Goal: Find specific page/section: Find specific page/section

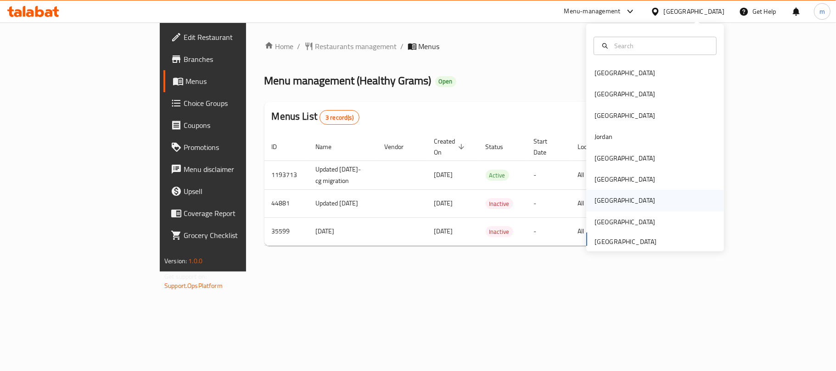
click at [597, 196] on div "[GEOGRAPHIC_DATA]" at bounding box center [624, 201] width 61 height 10
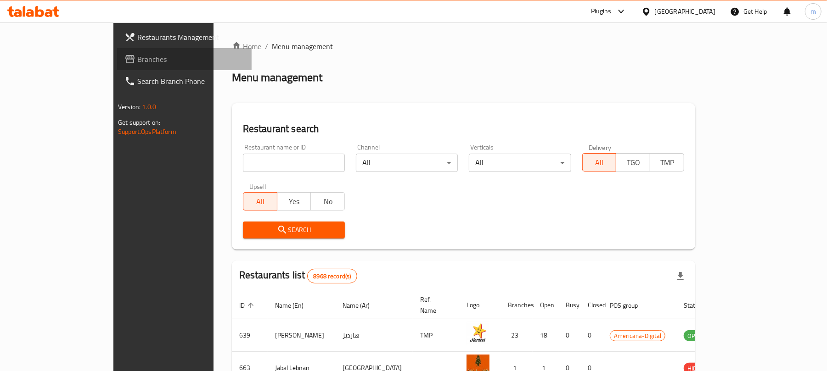
click at [137, 59] on span "Branches" at bounding box center [190, 59] width 107 height 11
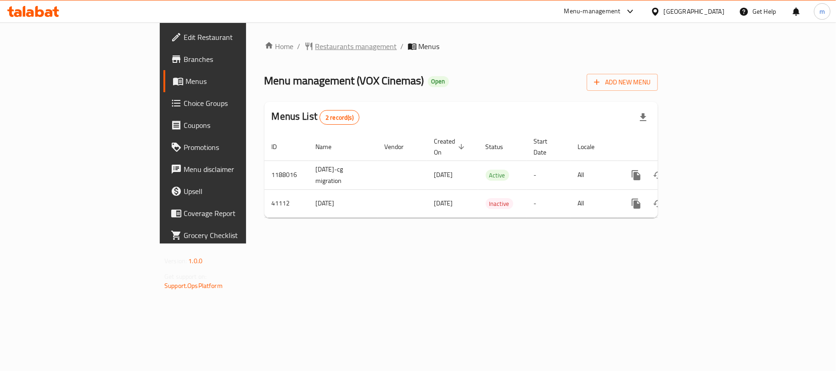
click at [315, 45] on span "Restaurants management" at bounding box center [356, 46] width 82 height 11
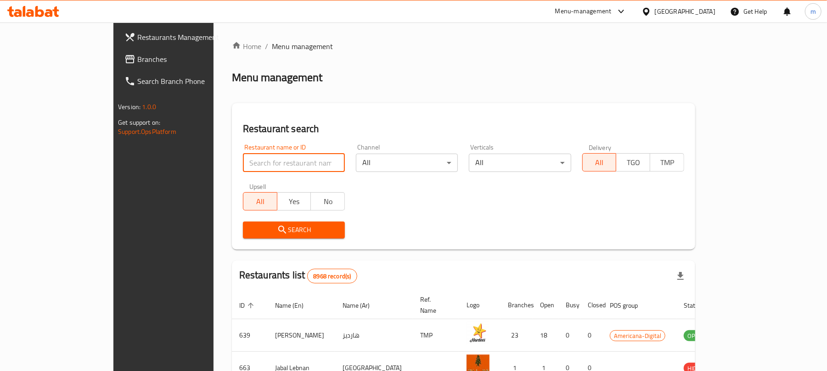
click at [243, 169] on input "search" at bounding box center [294, 163] width 102 height 18
paste input "21368"
type input "21368"
click button "Search" at bounding box center [294, 230] width 102 height 17
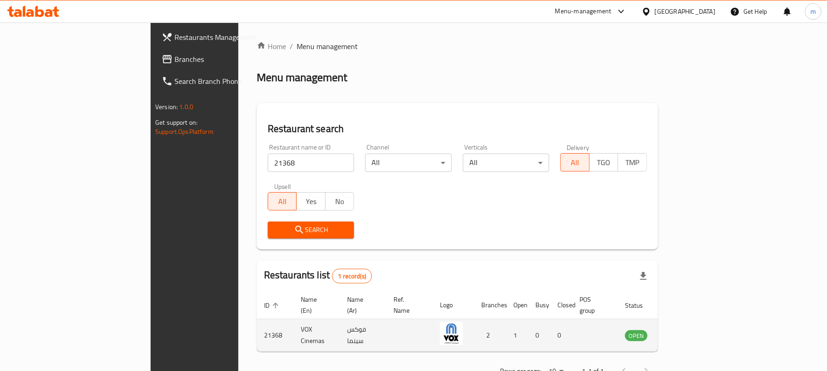
click at [293, 333] on td "VOX Cinemas" at bounding box center [316, 335] width 46 height 33
click at [293, 331] on td "VOX Cinemas" at bounding box center [316, 335] width 46 height 33
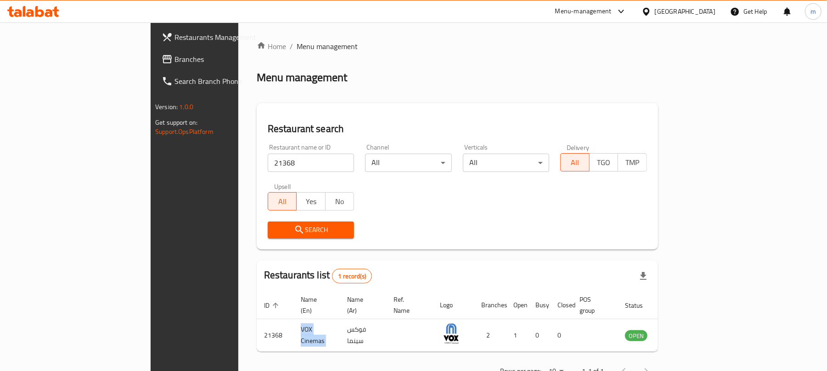
copy td "VOX Cinemas"
click at [684, 330] on icon "enhanced table" at bounding box center [678, 335] width 11 height 11
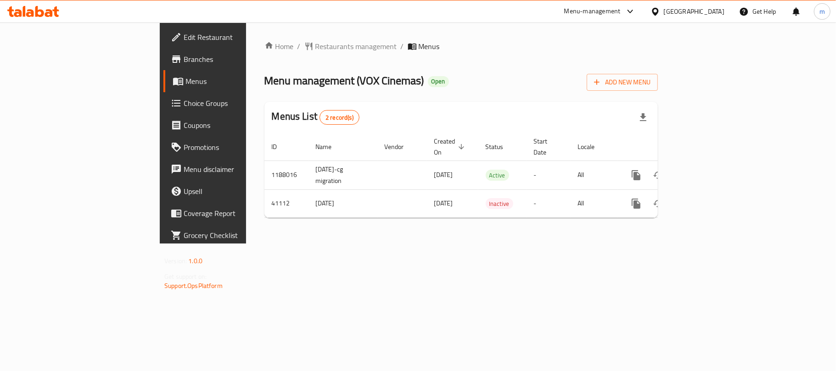
click at [706, 2] on div "Qatar" at bounding box center [687, 11] width 89 height 22
click at [709, 17] on div "Qatar" at bounding box center [694, 11] width 61 height 10
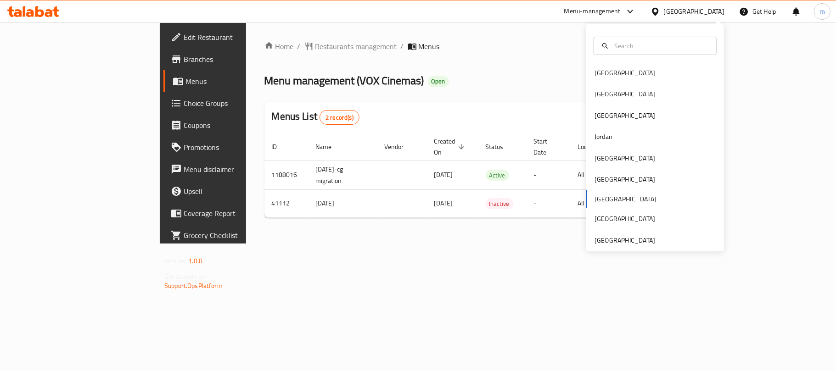
click at [617, 246] on div "Bahrain Egypt Iraq Jordan Kuwait Oman Qatar Saudi Arabia United Arab Emirates" at bounding box center [655, 138] width 138 height 228
click at [610, 242] on div "[GEOGRAPHIC_DATA]" at bounding box center [624, 240] width 61 height 10
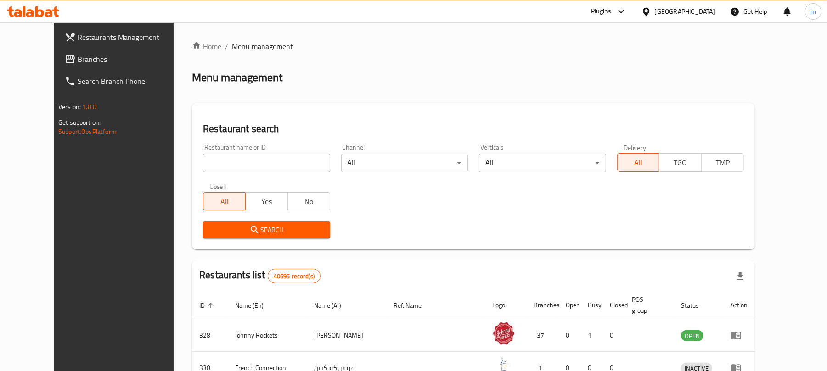
click at [57, 51] on link "Branches" at bounding box center [124, 59] width 134 height 22
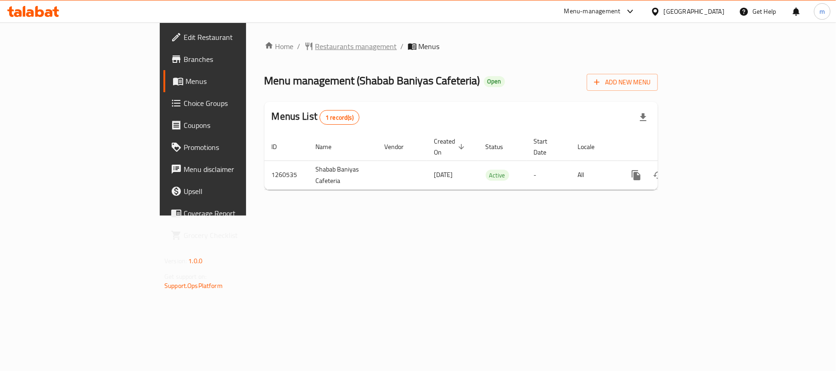
click at [315, 43] on span "Restaurants management" at bounding box center [356, 46] width 82 height 11
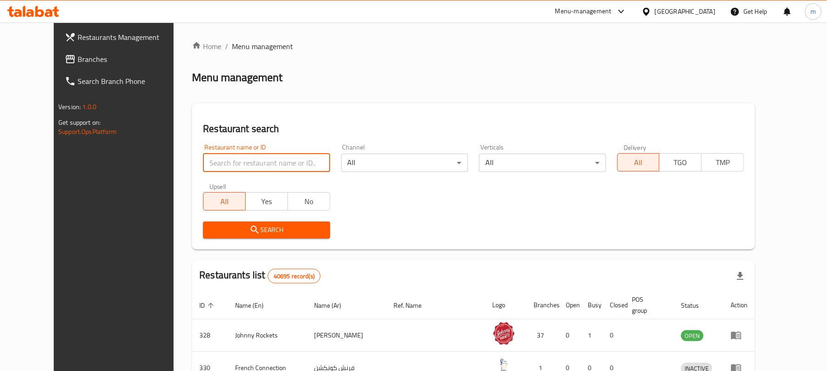
click at [235, 164] on input "search" at bounding box center [266, 163] width 127 height 18
paste input "684921"
type input "684921"
click at [249, 234] on icon "submit" at bounding box center [254, 229] width 11 height 11
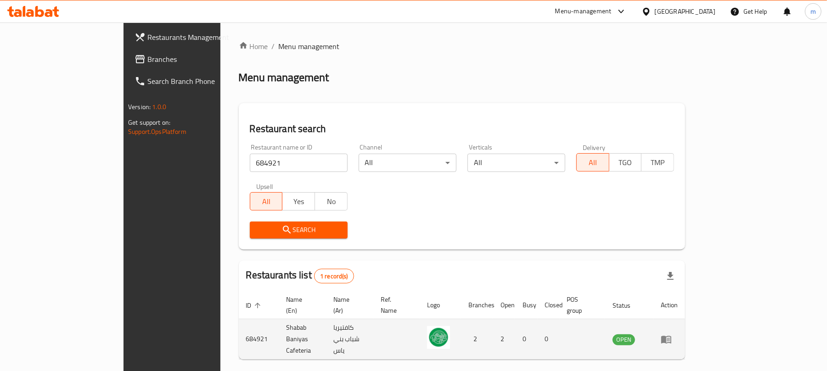
click at [279, 319] on td "Shabab Baniyas Cafeteria" at bounding box center [302, 339] width 47 height 40
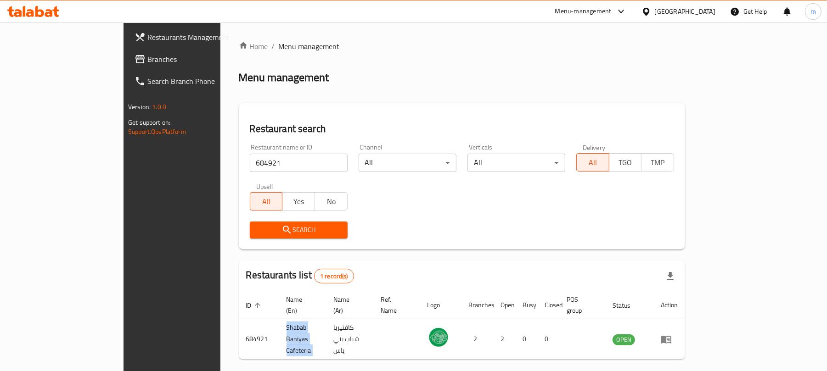
copy td "Shabab Baniyas Cafeteria"
